Goal: Task Accomplishment & Management: Manage account settings

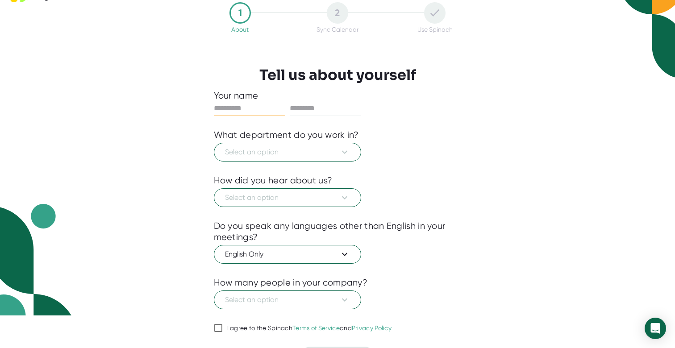
scroll to position [36, 0]
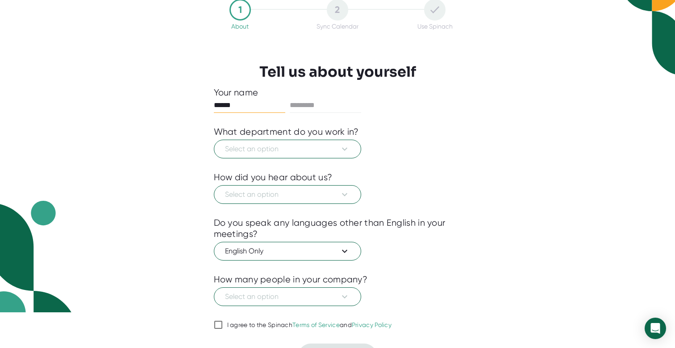
type input "******"
click at [228, 152] on span "Select an option" at bounding box center [287, 149] width 125 height 11
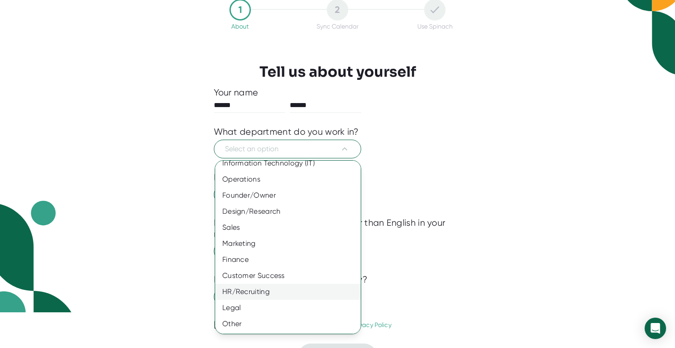
scroll to position [0, 0]
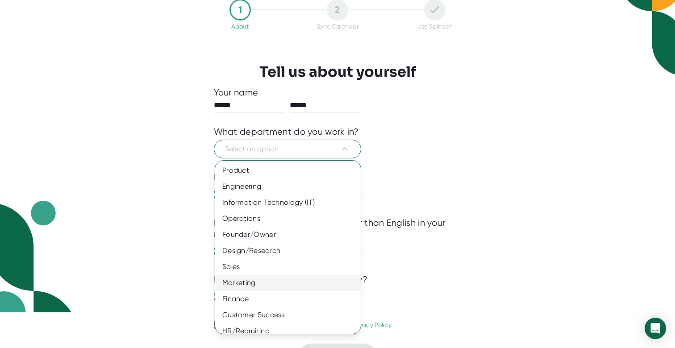
click at [247, 285] on div "Marketing" at bounding box center [288, 283] width 146 height 16
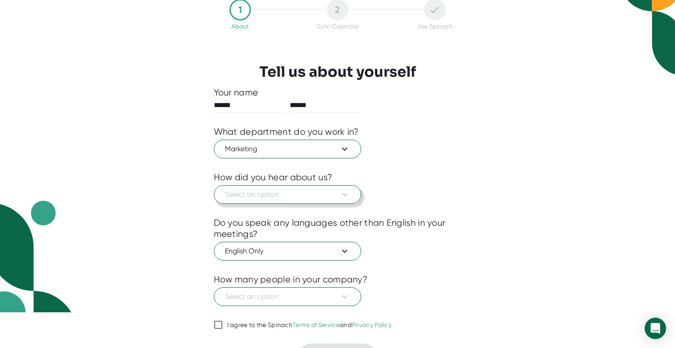
click at [251, 197] on span "Select an option" at bounding box center [287, 194] width 125 height 11
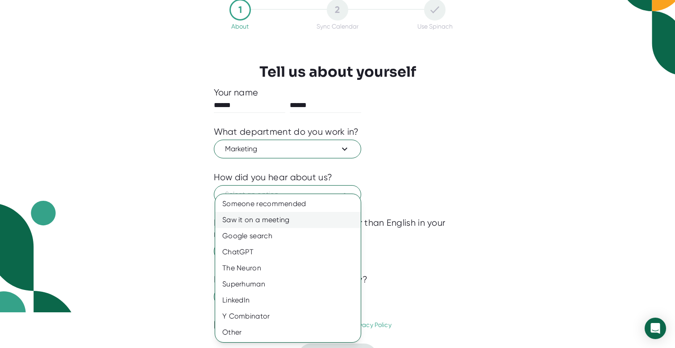
click at [243, 214] on div "Saw it on a meeting" at bounding box center [288, 220] width 146 height 16
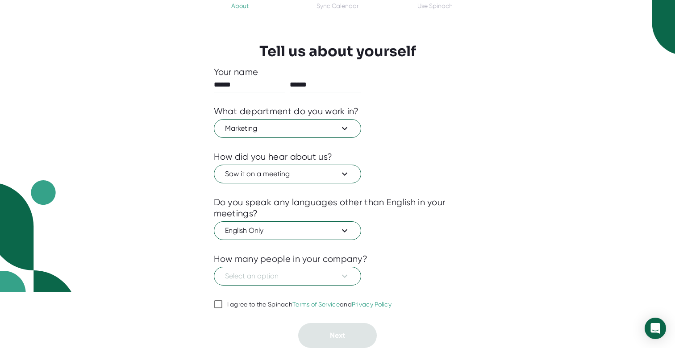
scroll to position [56, 0]
click at [248, 289] on div at bounding box center [338, 292] width 248 height 13
click at [247, 277] on span "Select an option" at bounding box center [287, 276] width 125 height 11
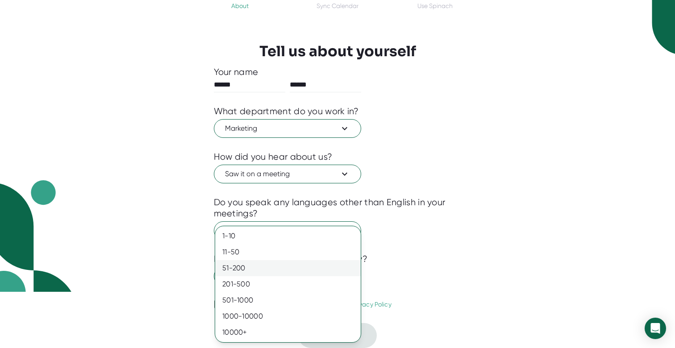
click at [243, 271] on div "51-200" at bounding box center [288, 268] width 146 height 16
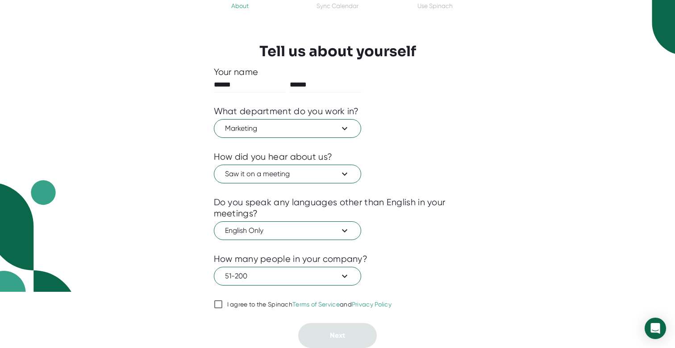
click at [218, 305] on input "I agree to the Spinach Terms of Service and Privacy Policy" at bounding box center [218, 304] width 9 height 11
checkbox input "true"
click at [314, 334] on button "Next" at bounding box center [337, 335] width 79 height 25
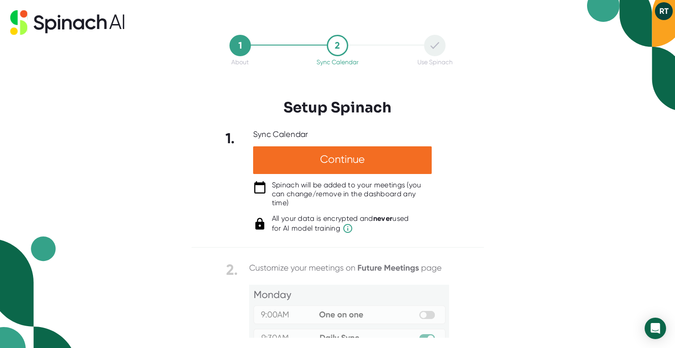
scroll to position [0, 0]
click at [434, 46] on icon at bounding box center [435, 45] width 9 height 7
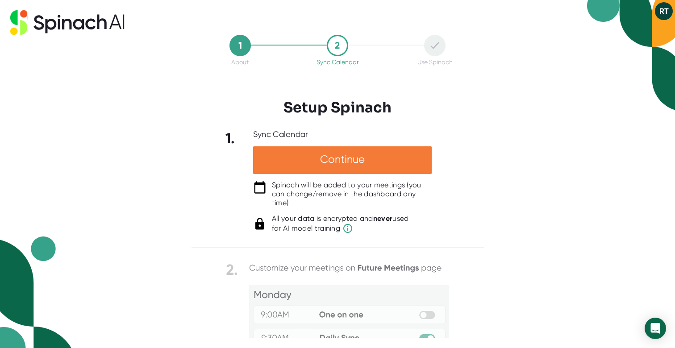
click at [343, 166] on div "Continue" at bounding box center [342, 161] width 179 height 28
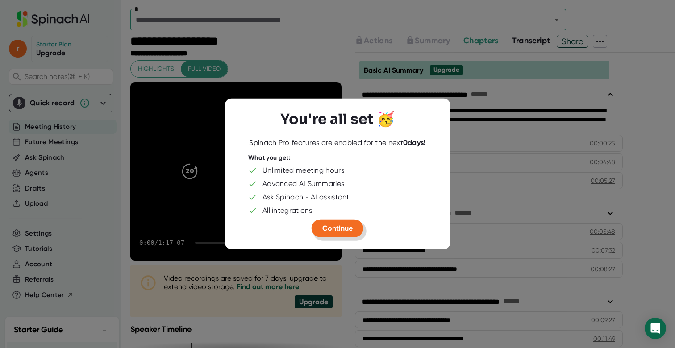
click at [331, 231] on span "Continue" at bounding box center [338, 228] width 30 height 8
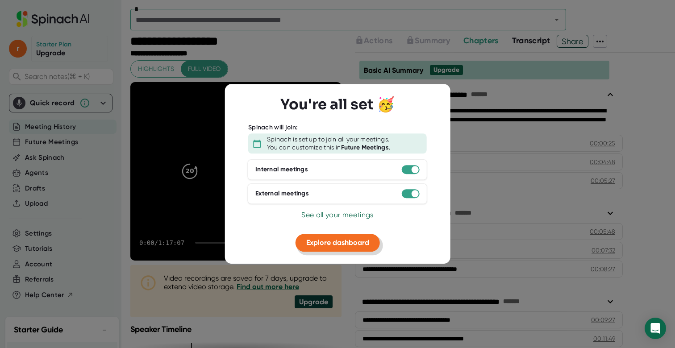
click at [332, 247] on span "Explore dashboard" at bounding box center [337, 243] width 63 height 8
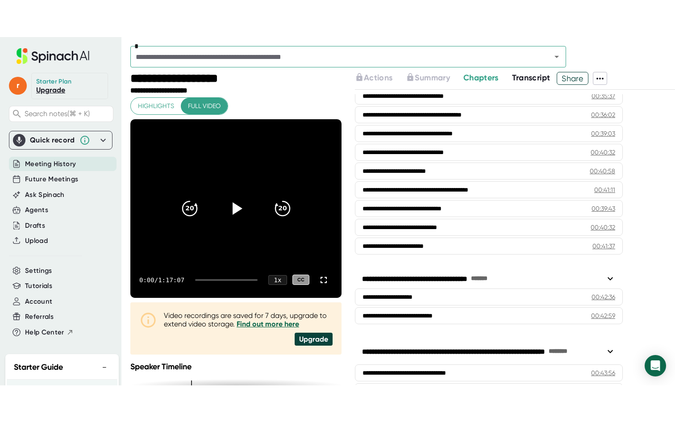
scroll to position [881, 0]
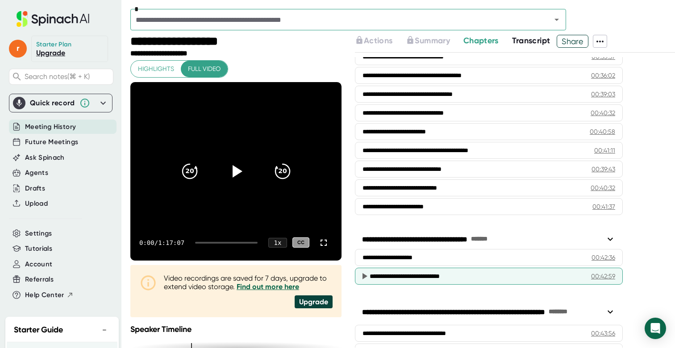
click at [397, 275] on div "**********" at bounding box center [477, 276] width 214 height 9
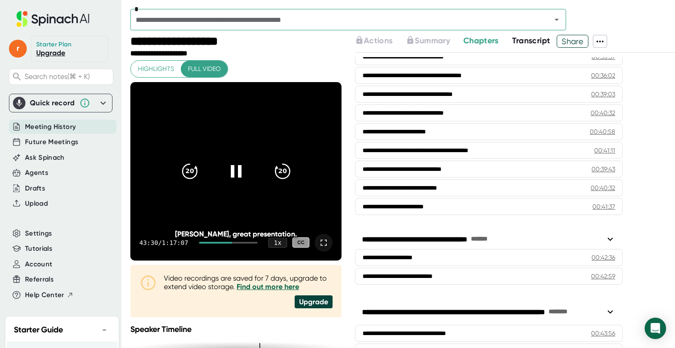
click at [323, 238] on icon at bounding box center [324, 243] width 11 height 11
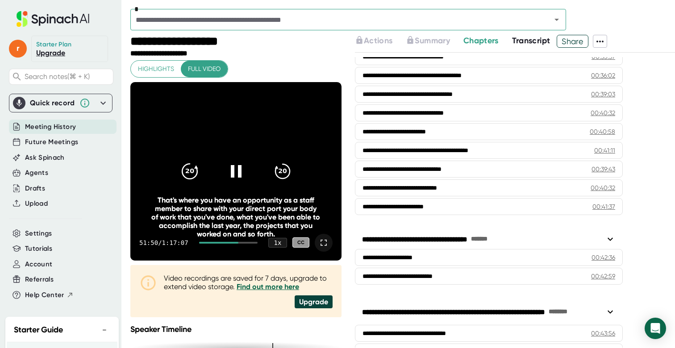
click at [188, 176] on icon "20" at bounding box center [189, 171] width 22 height 22
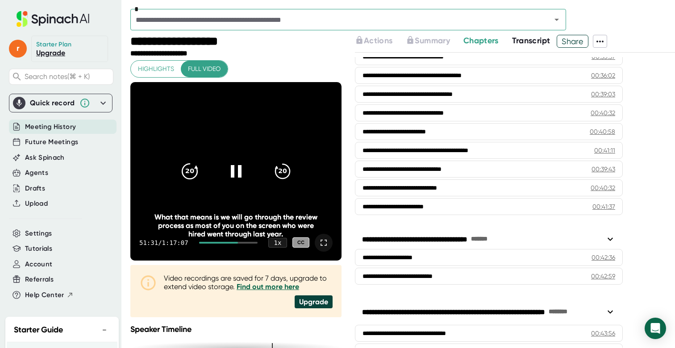
click at [188, 173] on icon "20" at bounding box center [189, 171] width 22 height 22
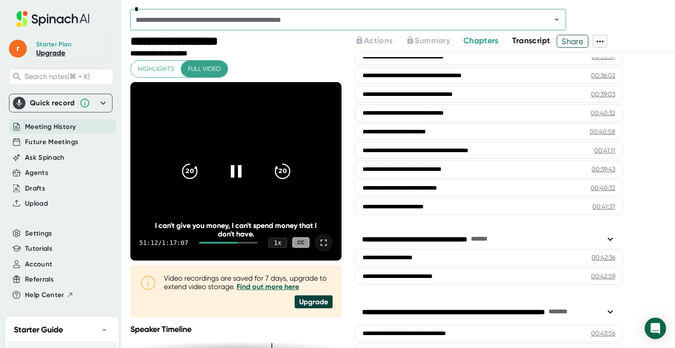
click at [327, 246] on icon at bounding box center [324, 243] width 11 height 11
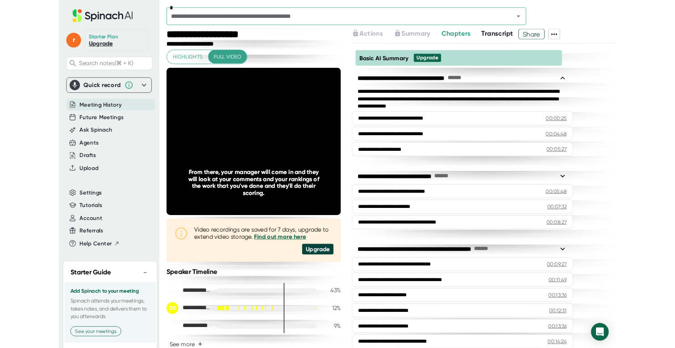
scroll to position [881, 0]
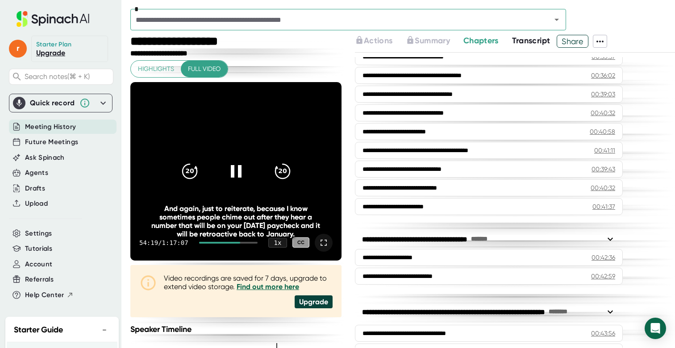
click at [326, 245] on icon at bounding box center [324, 243] width 6 height 6
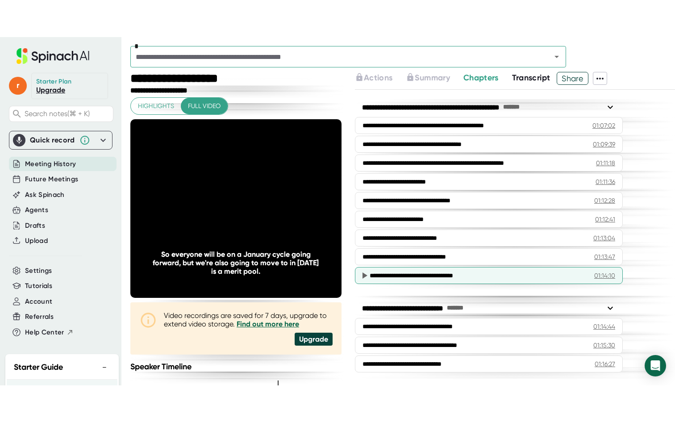
scroll to position [1534, 0]
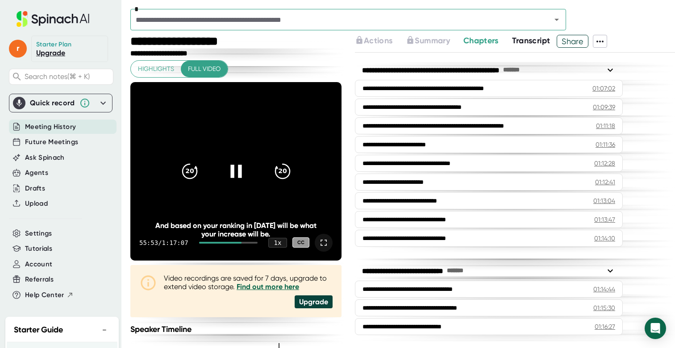
click at [239, 170] on icon at bounding box center [235, 171] width 11 height 13
click at [244, 170] on icon at bounding box center [236, 171] width 22 height 22
click at [324, 245] on icon at bounding box center [324, 243] width 11 height 11
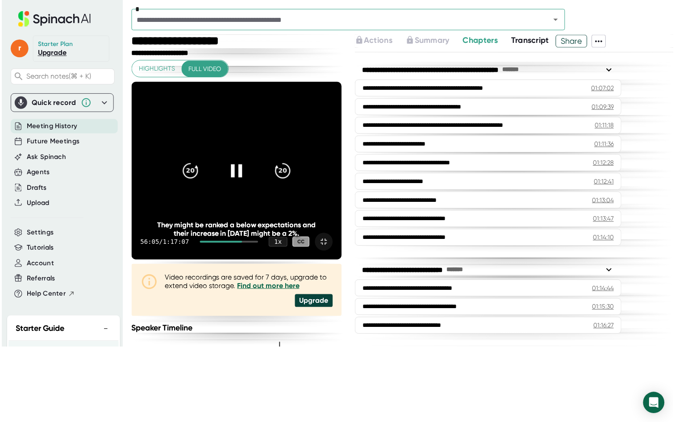
scroll to position [1461, 0]
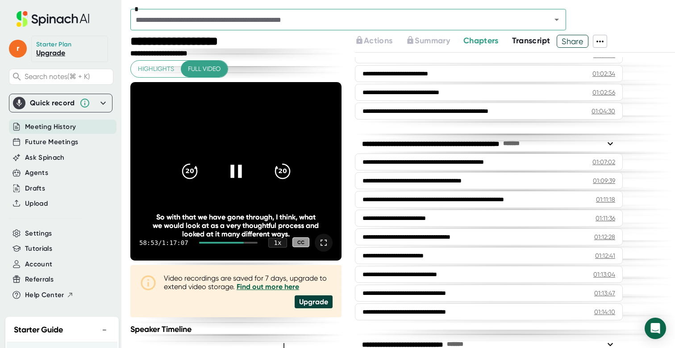
click at [326, 245] on icon at bounding box center [324, 243] width 6 height 6
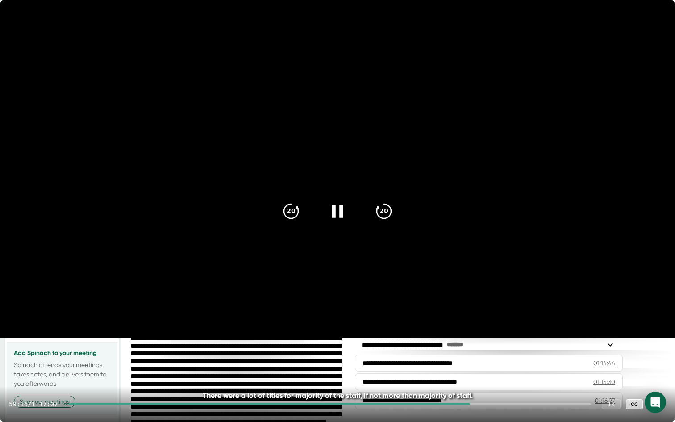
click at [341, 210] on icon at bounding box center [337, 211] width 11 height 13
click at [333, 209] on icon at bounding box center [338, 211] width 22 height 22
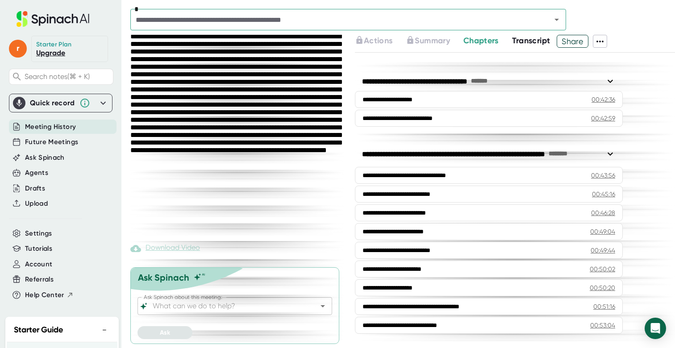
scroll to position [890, 0]
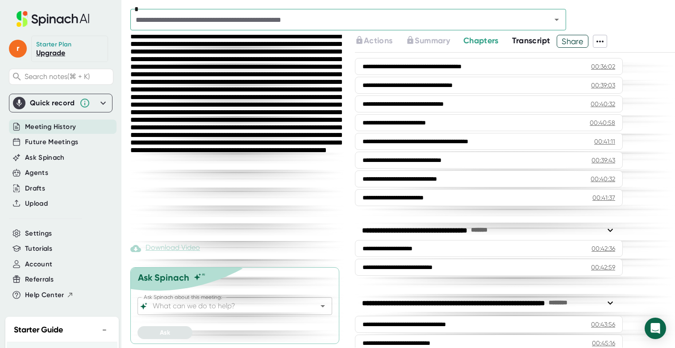
click at [534, 36] on span "Transcript" at bounding box center [531, 41] width 38 height 10
